Goal: Information Seeking & Learning: Learn about a topic

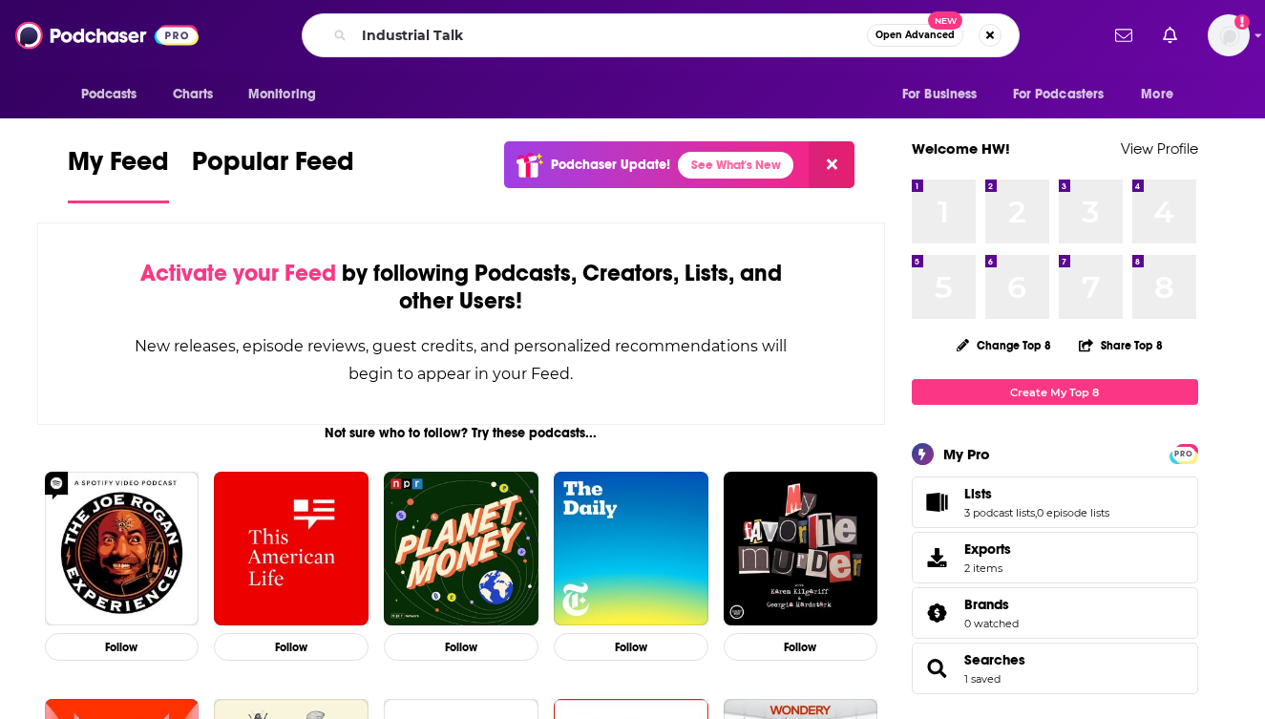
type input "Industrial Talk"
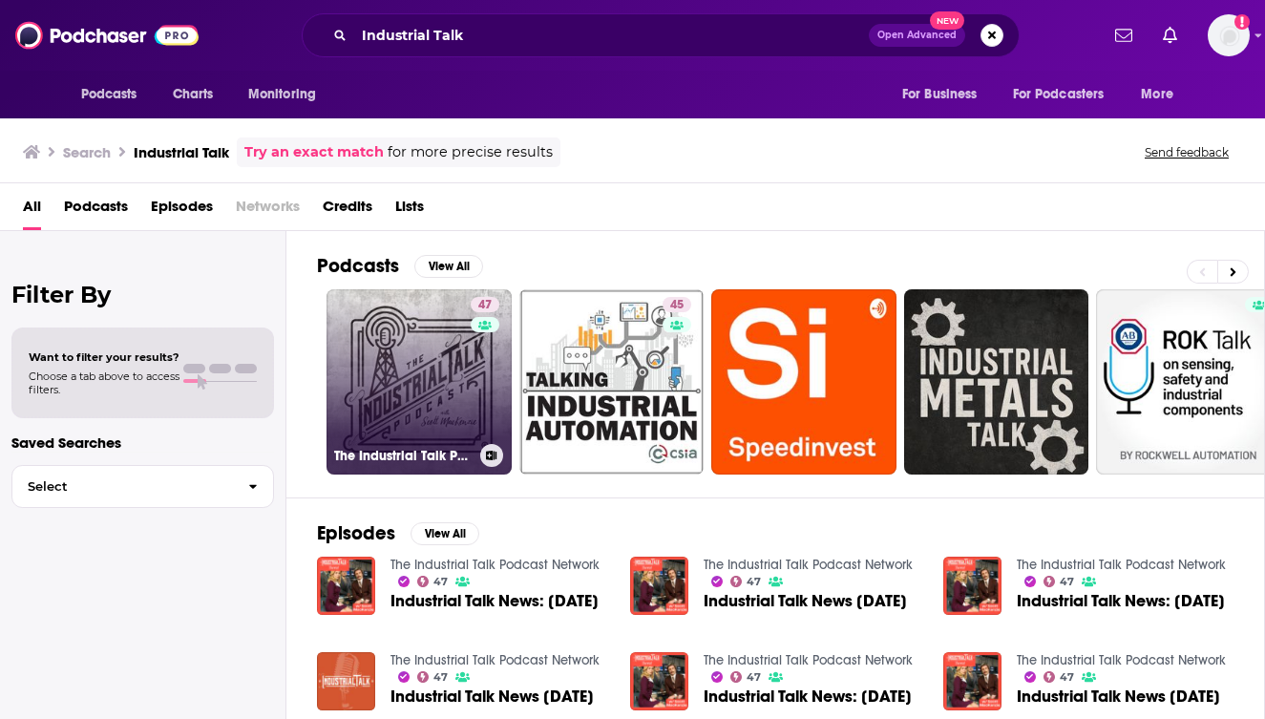
click at [414, 393] on link "47 The Industrial Talk Podcast Network" at bounding box center [419, 381] width 185 height 185
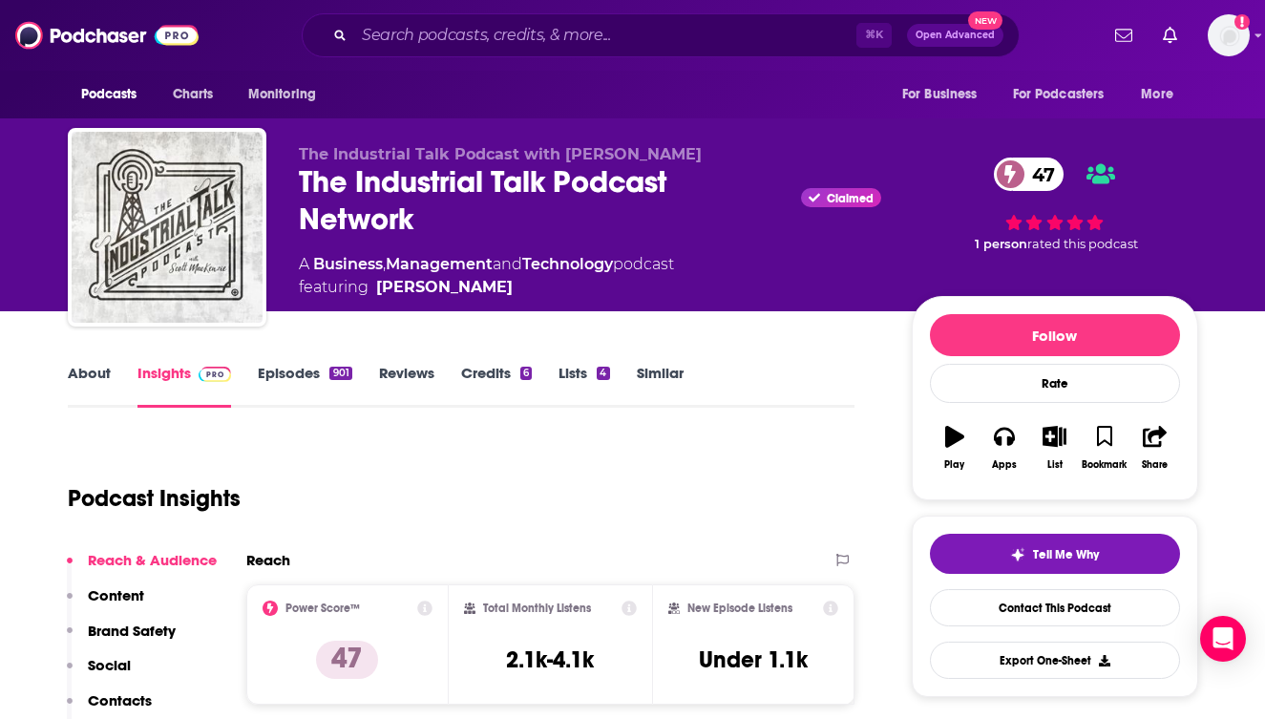
scroll to position [191, 0]
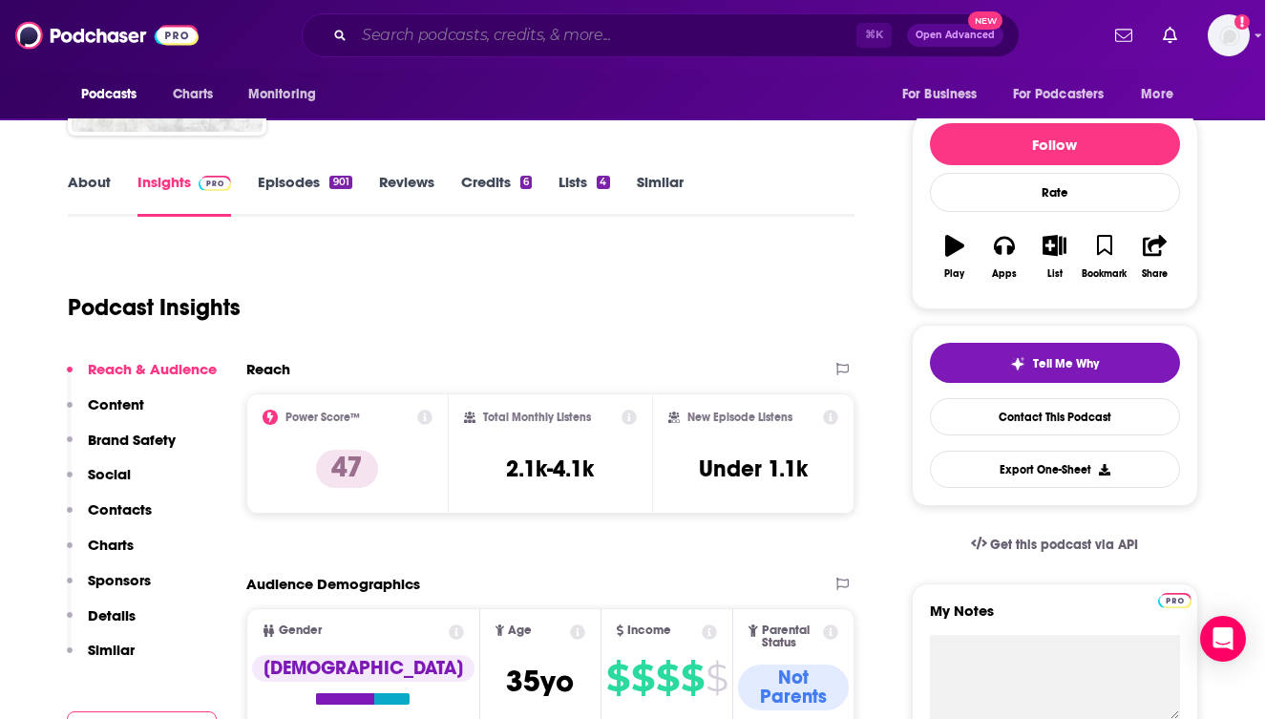
click at [646, 38] on input "Search podcasts, credits, & more..." at bounding box center [605, 35] width 502 height 31
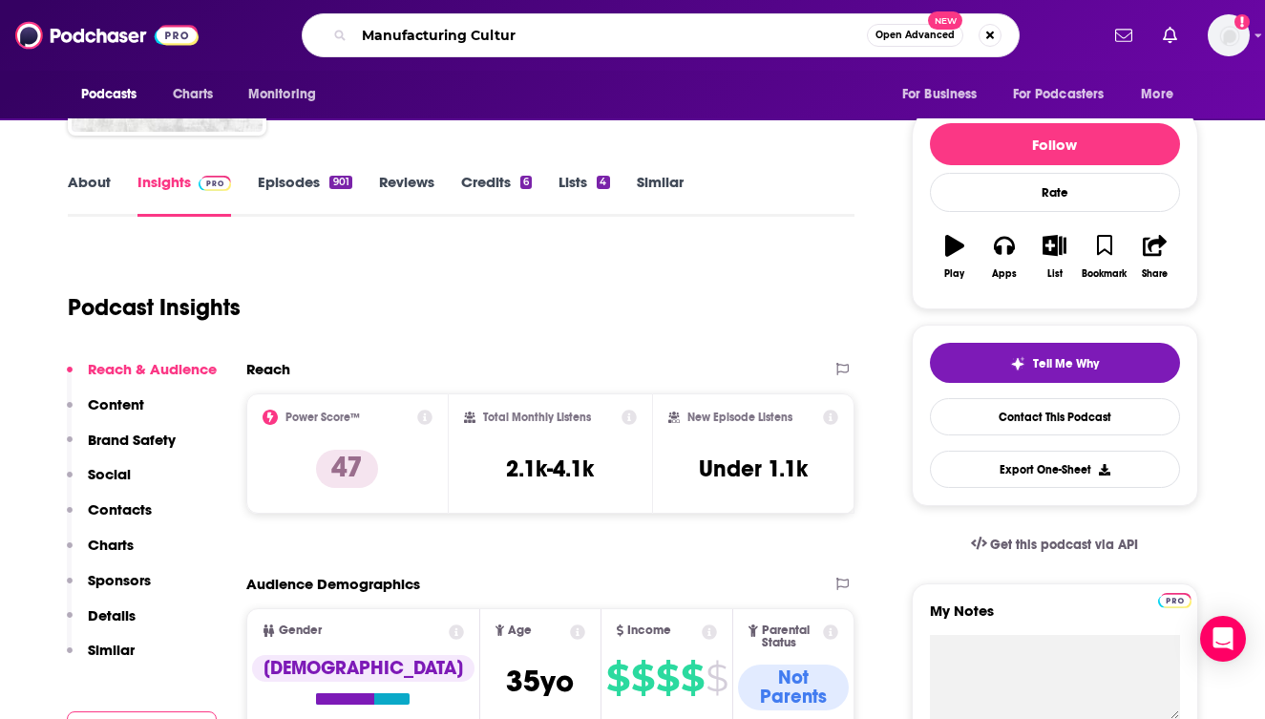
type input "Manufacturing Culture"
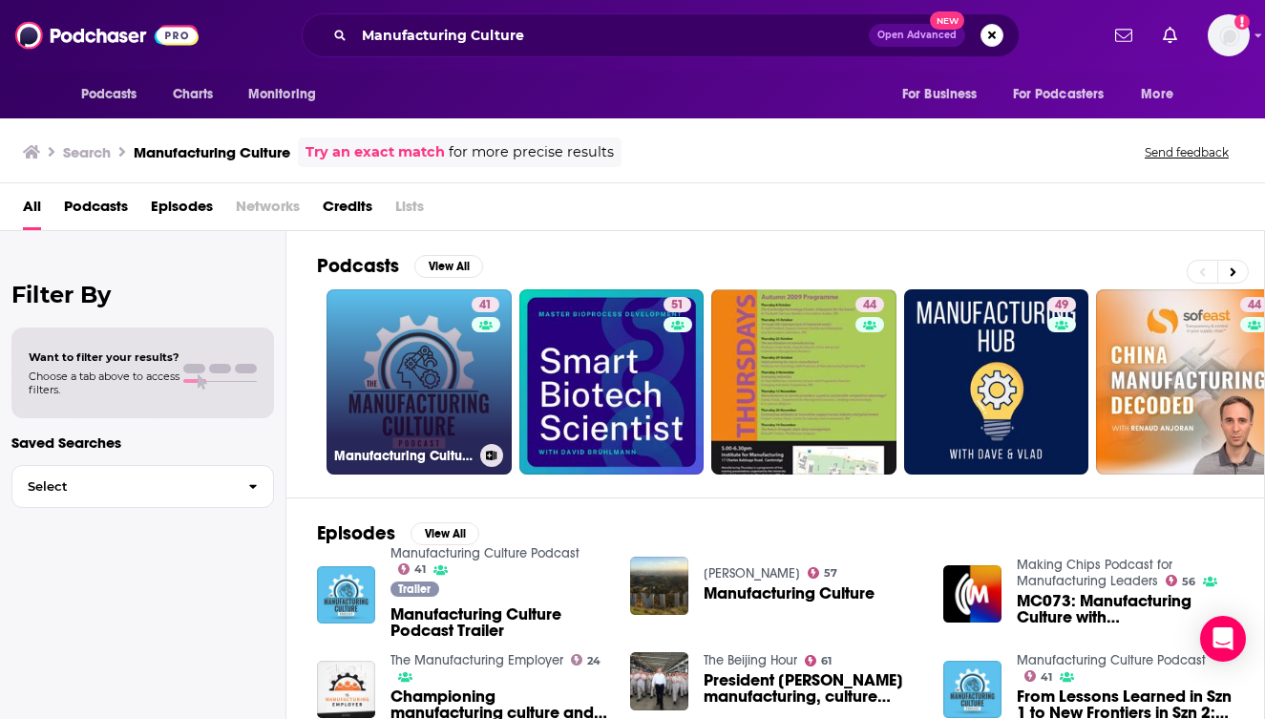
click at [379, 378] on link "41 Manufacturing Culture Podcast" at bounding box center [419, 381] width 185 height 185
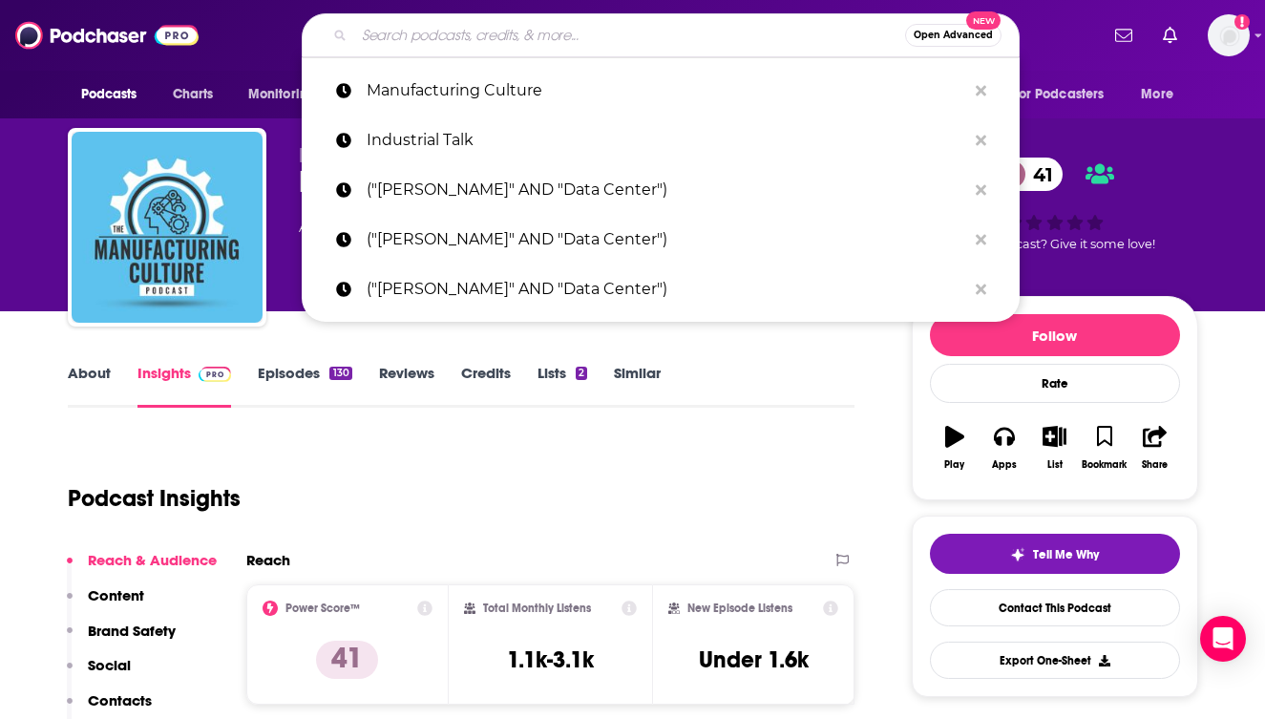
click at [609, 37] on input "Search podcasts, credits, & more..." at bounding box center [629, 35] width 551 height 31
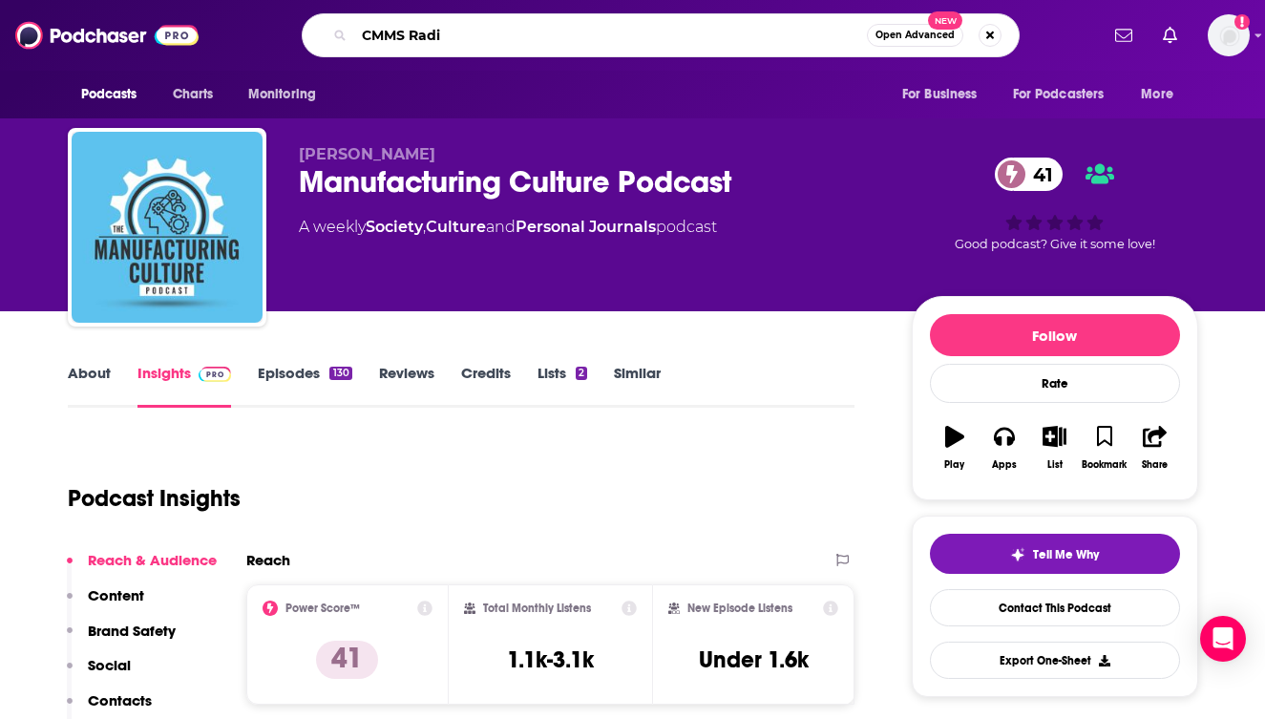
type input "CMMS Radio"
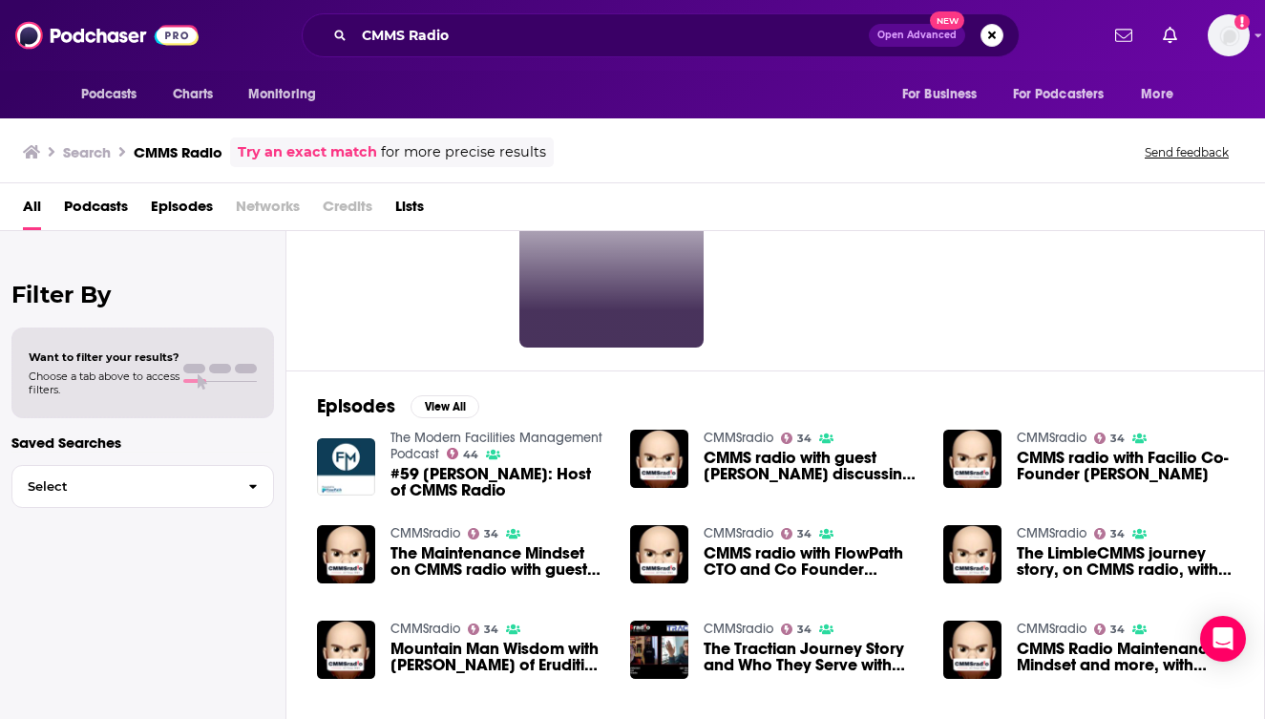
scroll to position [129, 0]
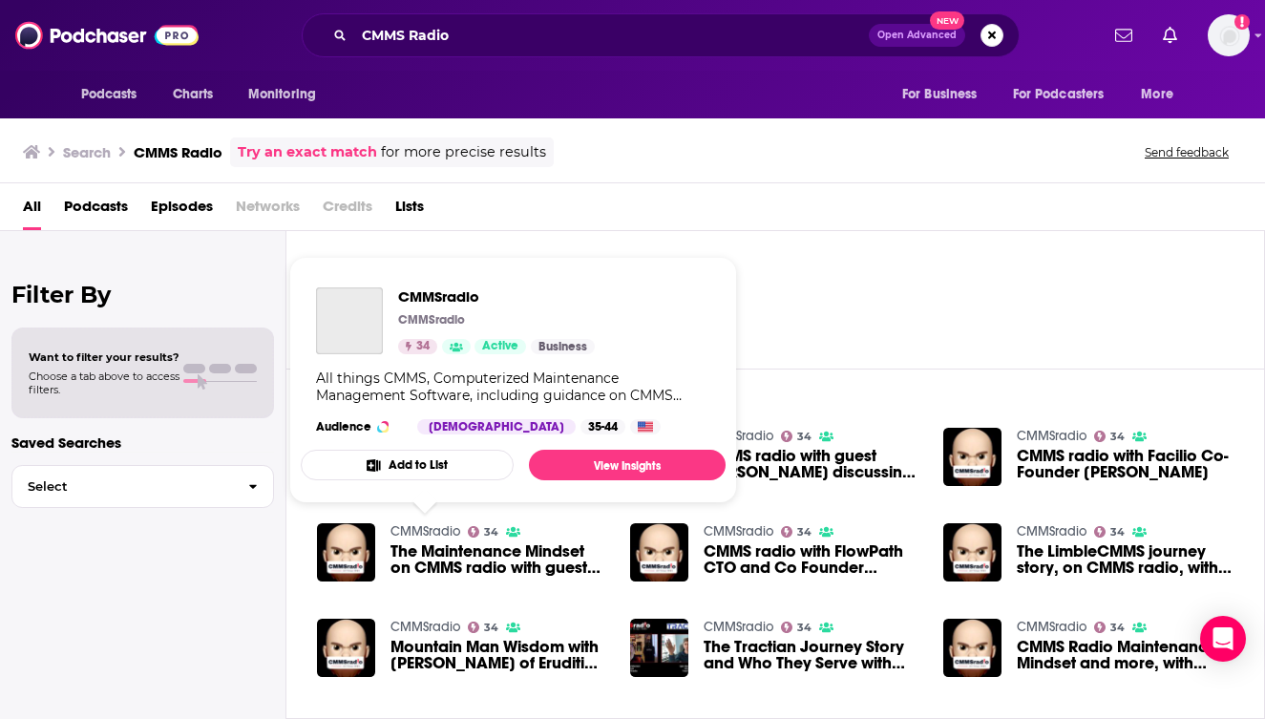
click at [431, 530] on link "CMMSradio" at bounding box center [426, 531] width 70 height 16
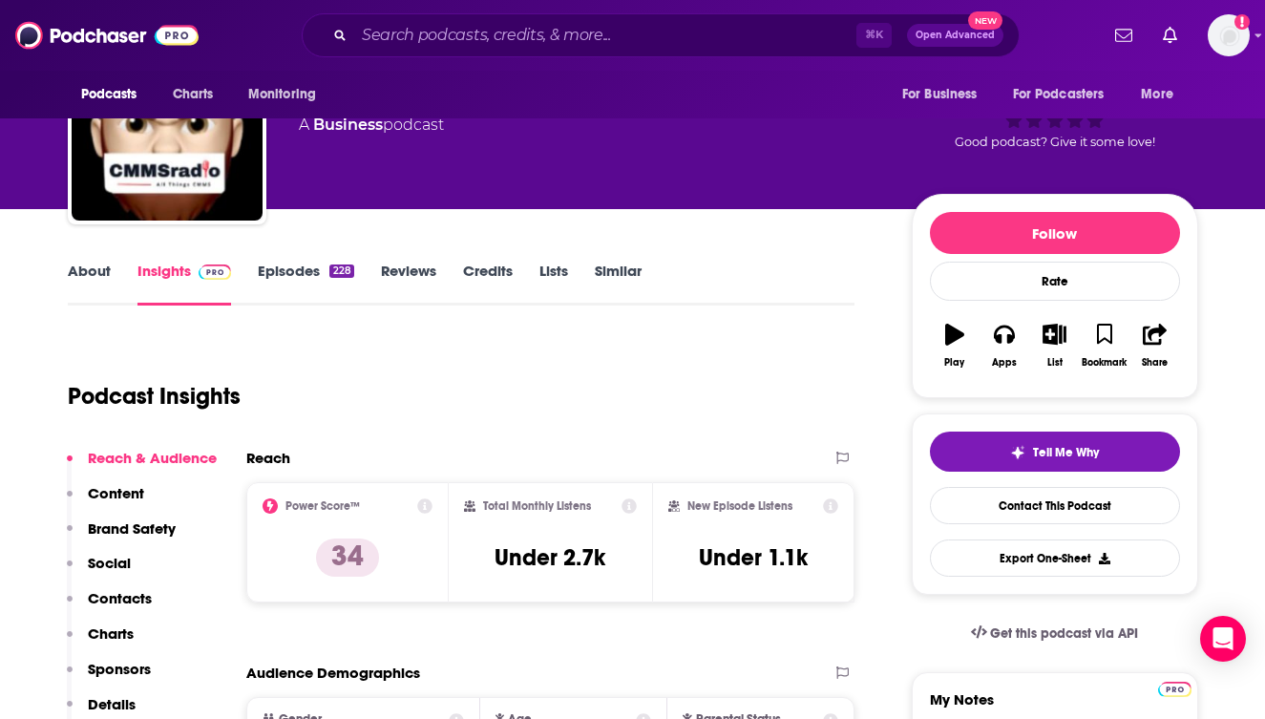
scroll to position [103, 0]
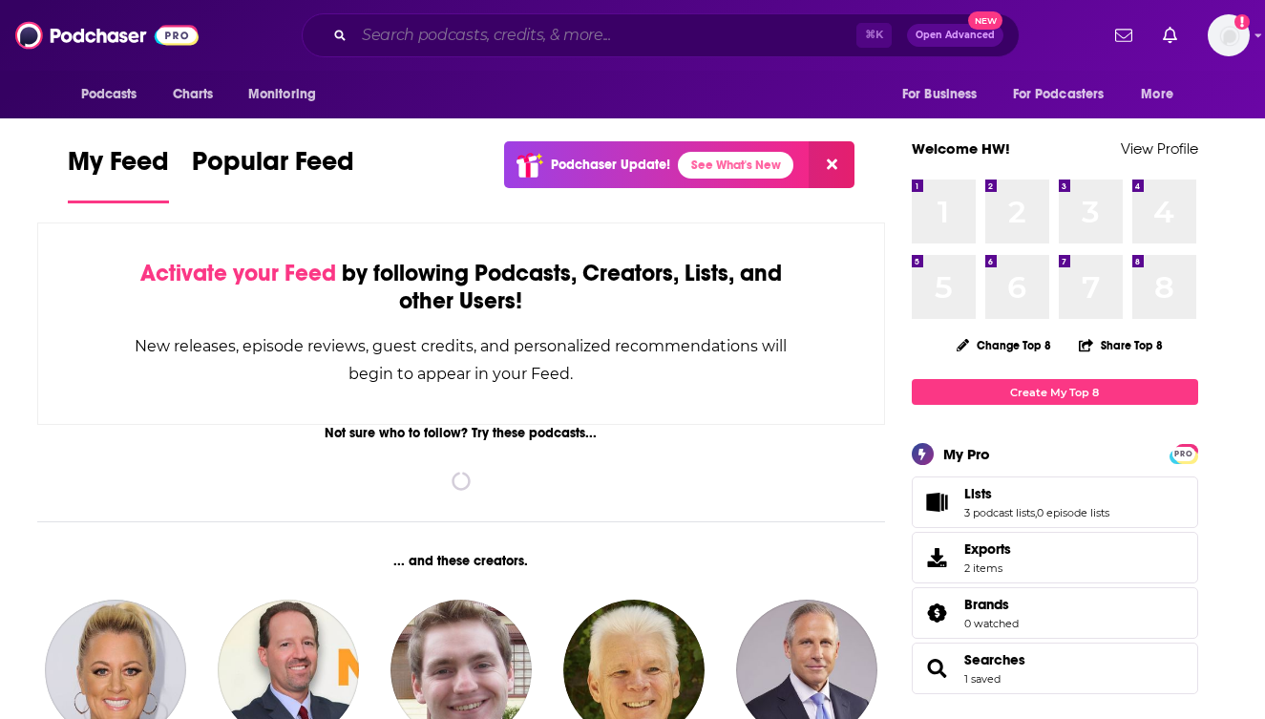
click at [499, 42] on input "Search podcasts, credits, & more..." at bounding box center [605, 35] width 502 height 31
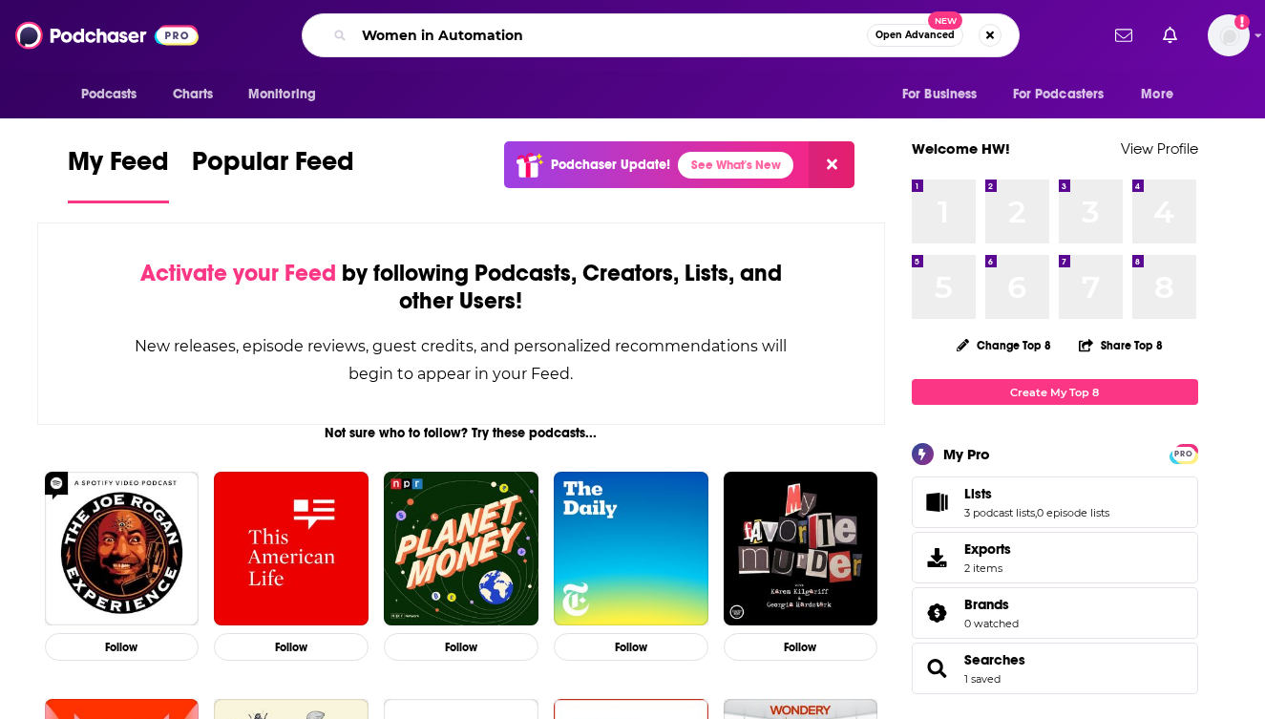
type input "Women in Automation"
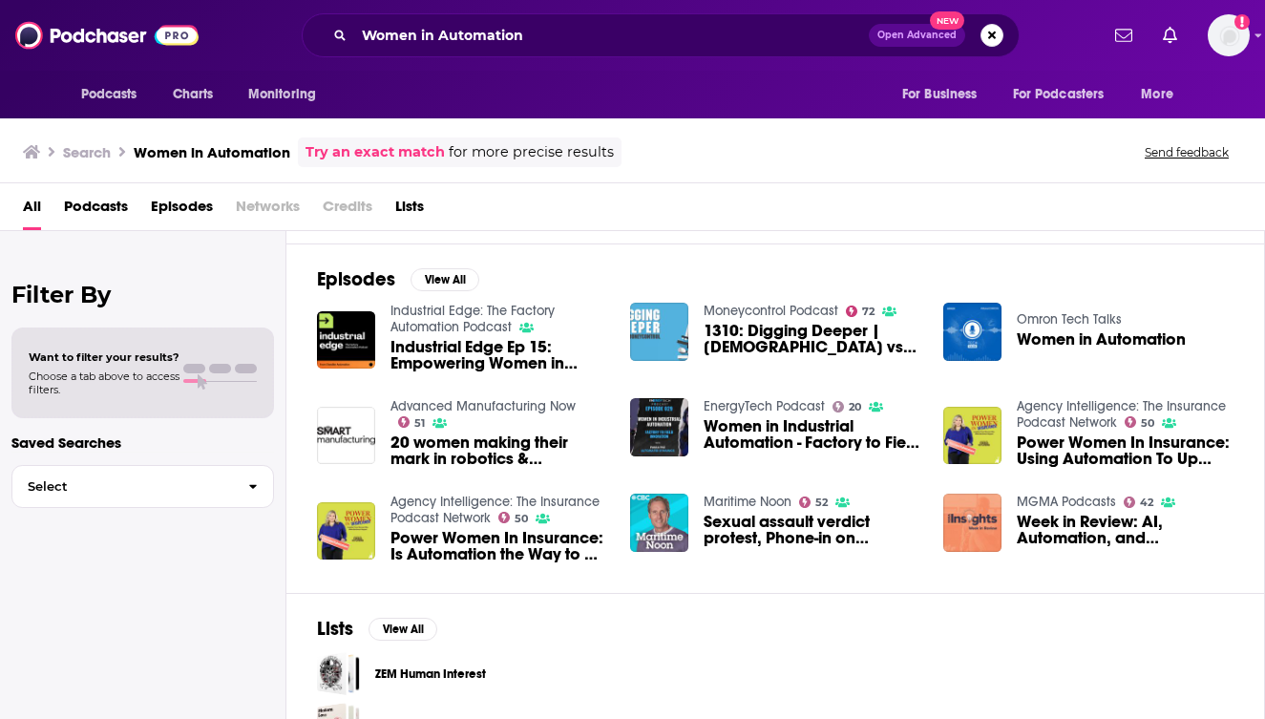
scroll to position [245, 0]
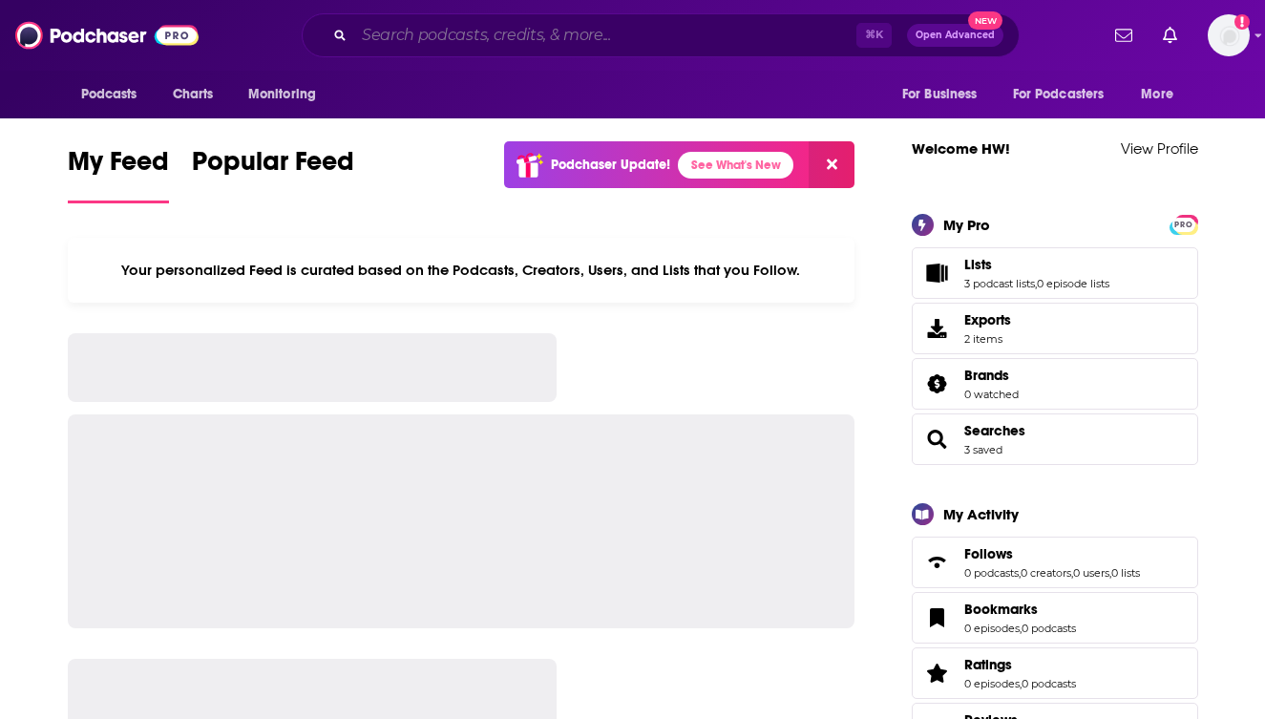
click at [553, 45] on input "Search podcasts, credits, & more..." at bounding box center [605, 35] width 502 height 31
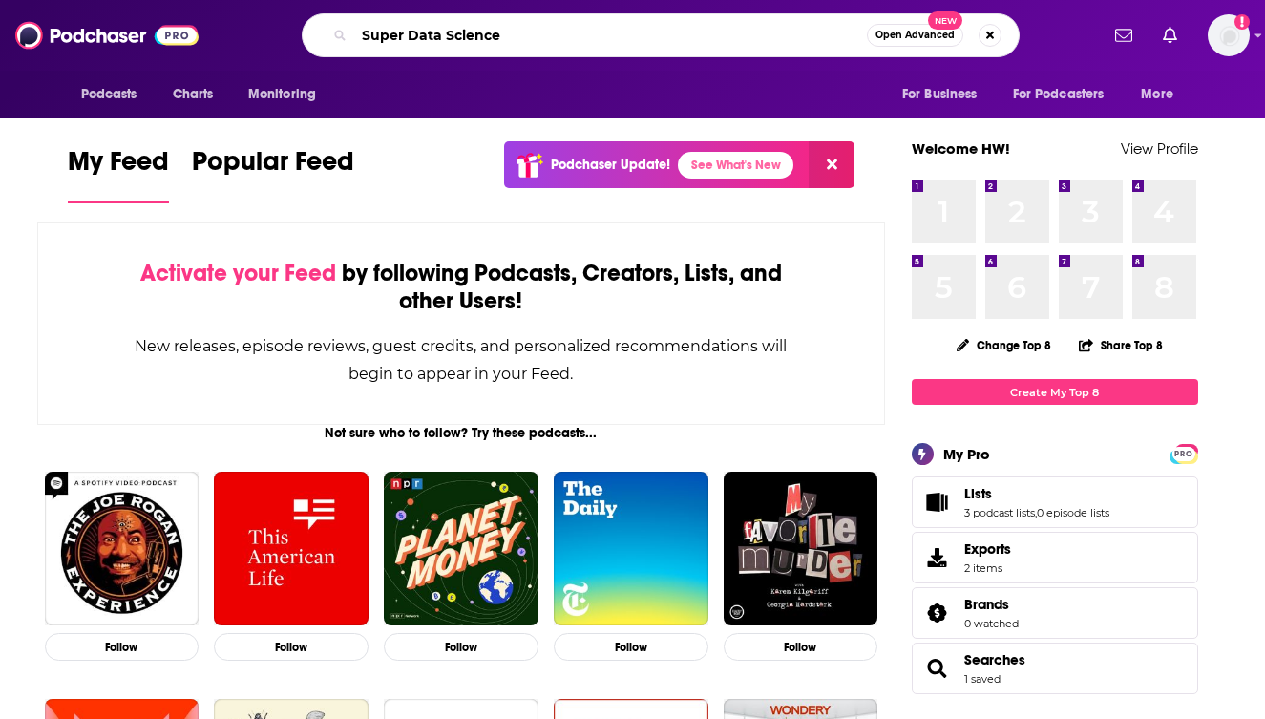
type input "Super Data Science"
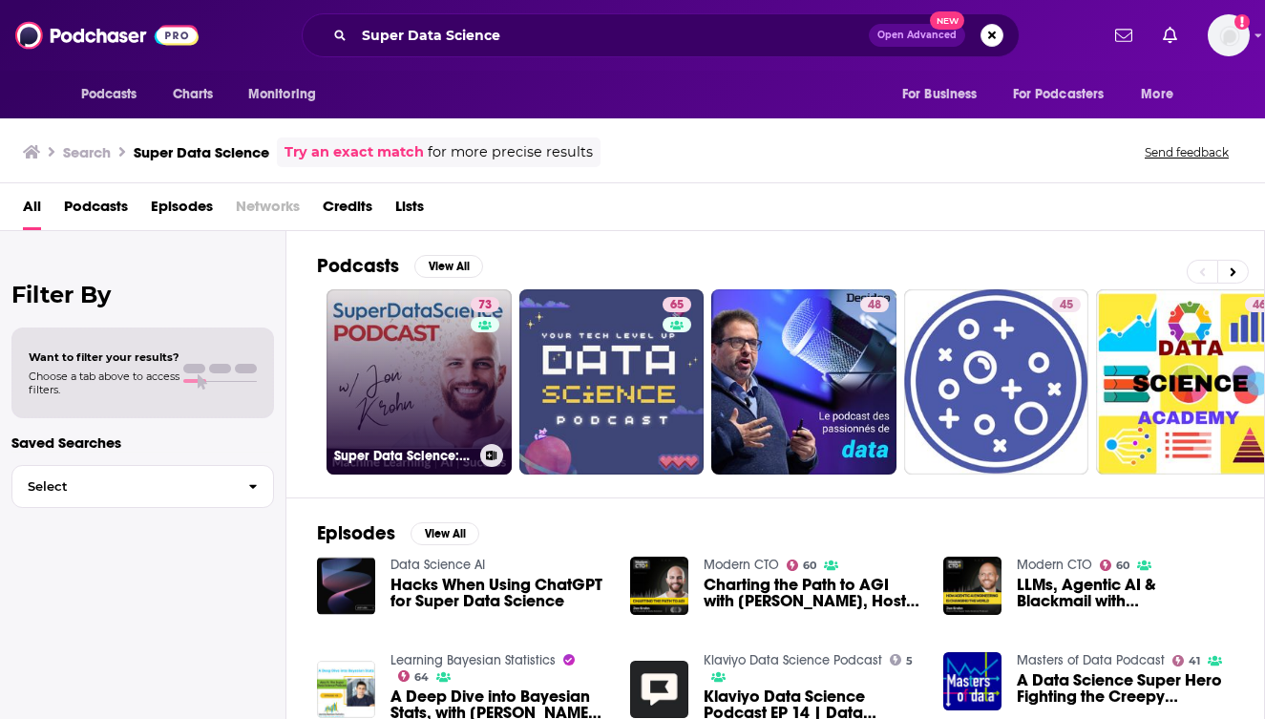
click at [389, 397] on link "73 Super Data Science: ML & AI Podcast with [PERSON_NAME]" at bounding box center [419, 381] width 185 height 185
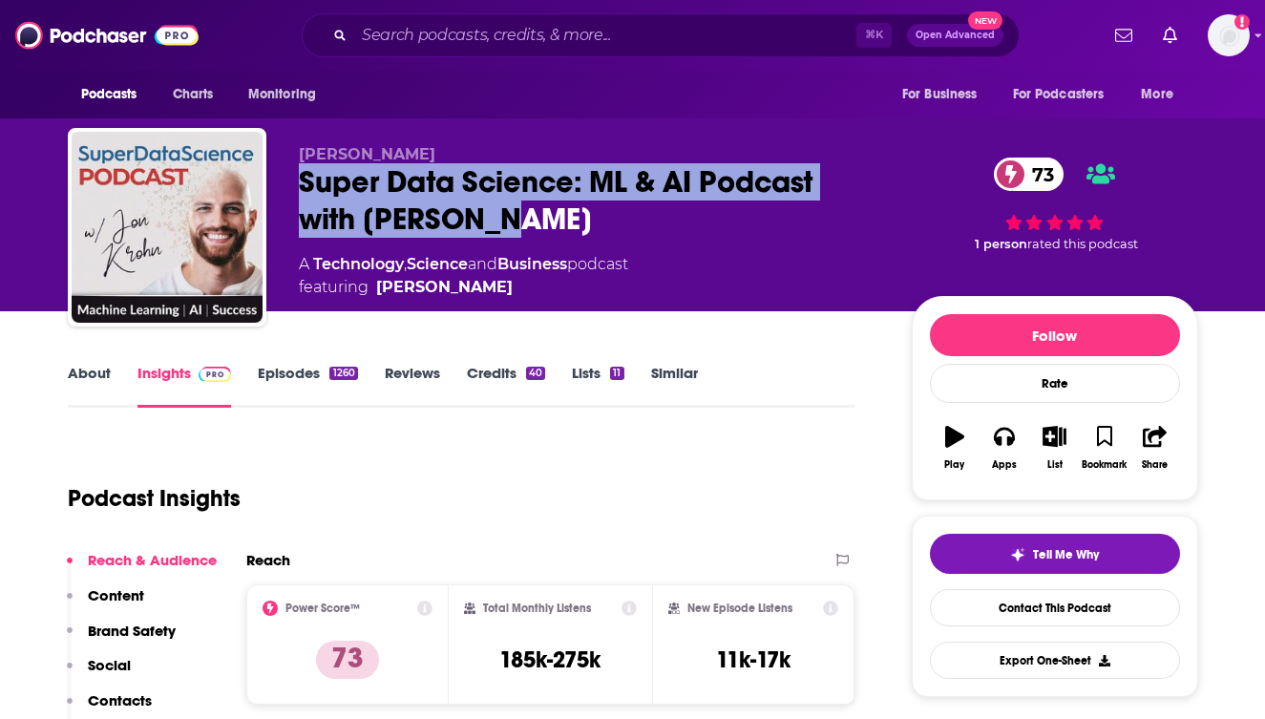
drag, startPoint x: 497, startPoint y: 223, endPoint x: 298, endPoint y: 180, distance: 203.2
click at [299, 180] on div "Super Data Science: ML & AI Podcast with [PERSON_NAME] 73" at bounding box center [590, 200] width 583 height 74
copy h2 "Super Data Science: ML & AI Podcast with [PERSON_NAME]"
